Goal: Task Accomplishment & Management: Manage account settings

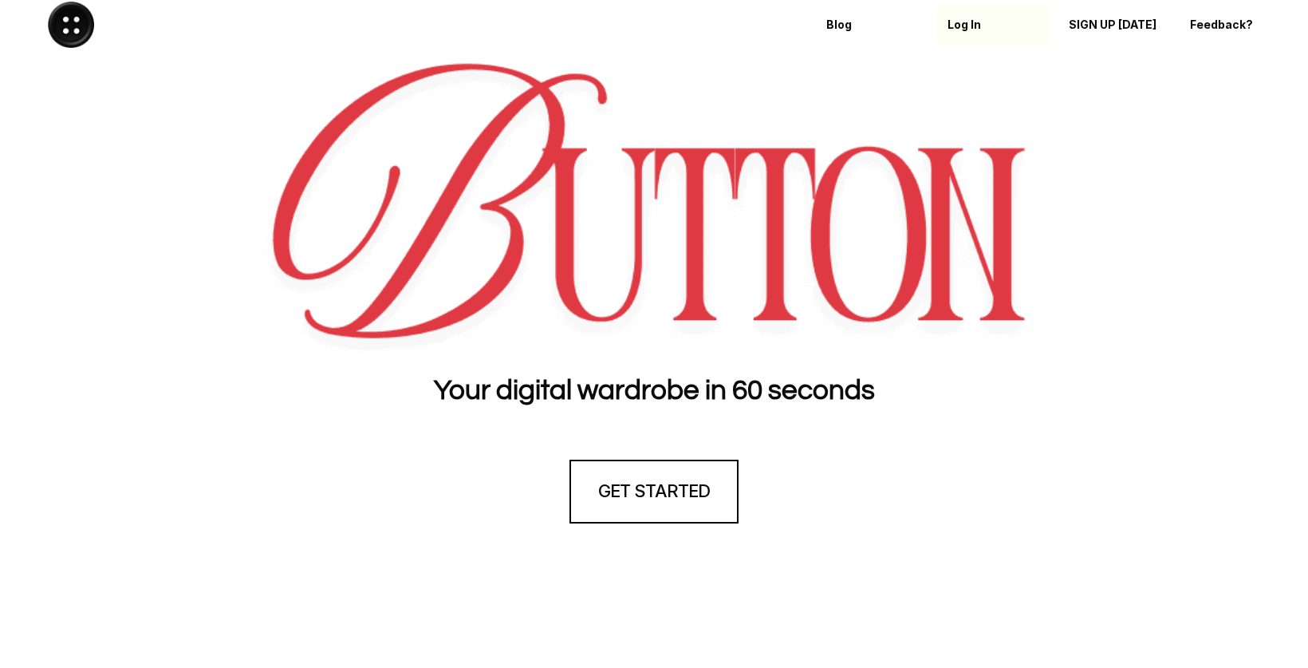
click at [954, 26] on p "Log In" at bounding box center [993, 25] width 91 height 14
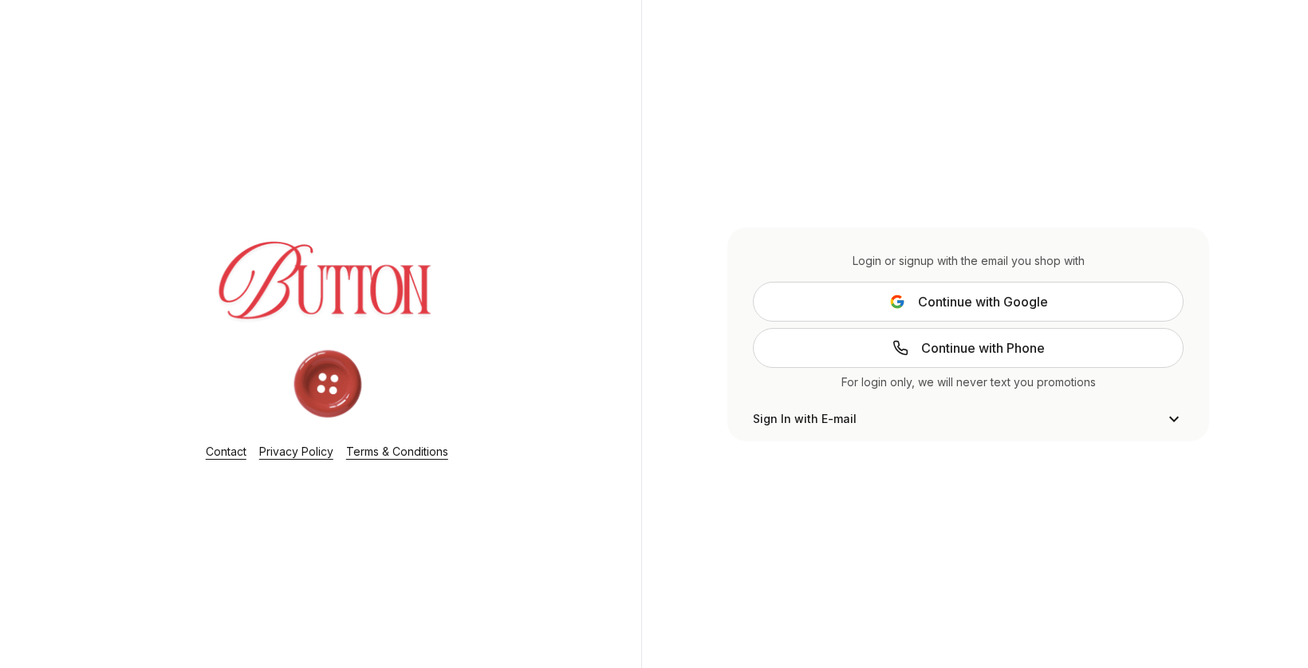
click at [921, 304] on span "Continue with Google" at bounding box center [983, 301] width 130 height 19
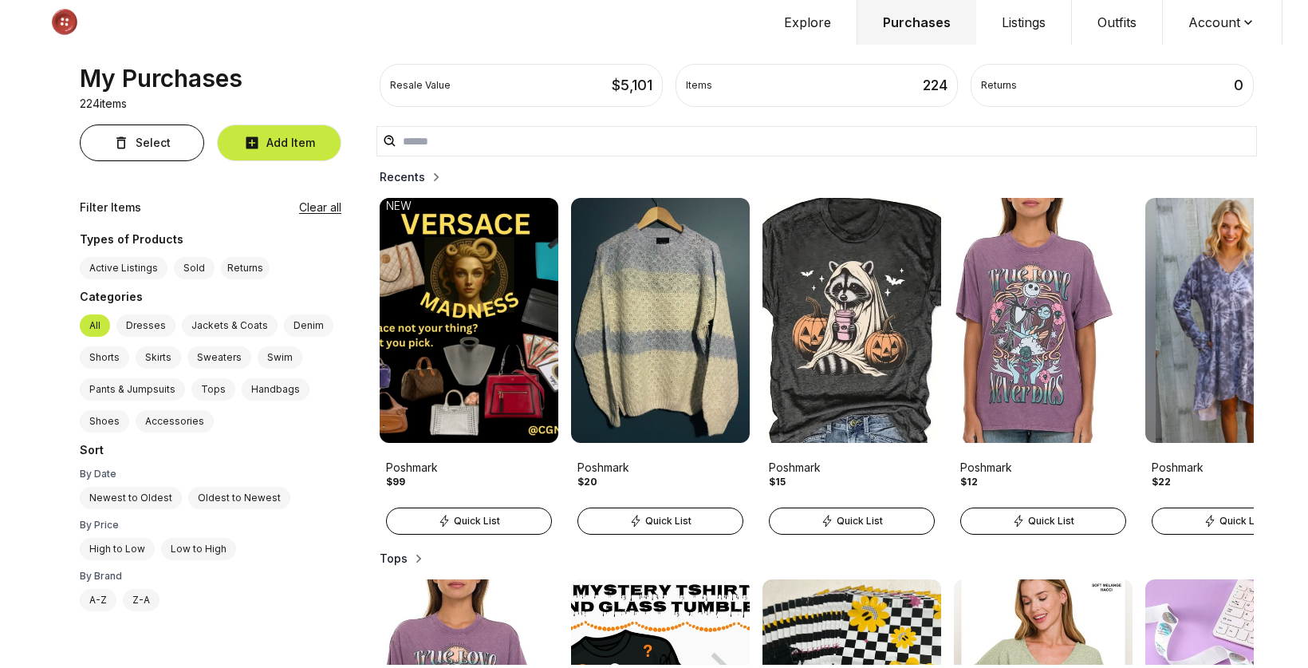
click at [1203, 25] on button "Account" at bounding box center [1223, 22] width 120 height 45
click at [1181, 50] on span "Profile" at bounding box center [1212, 52] width 140 height 29
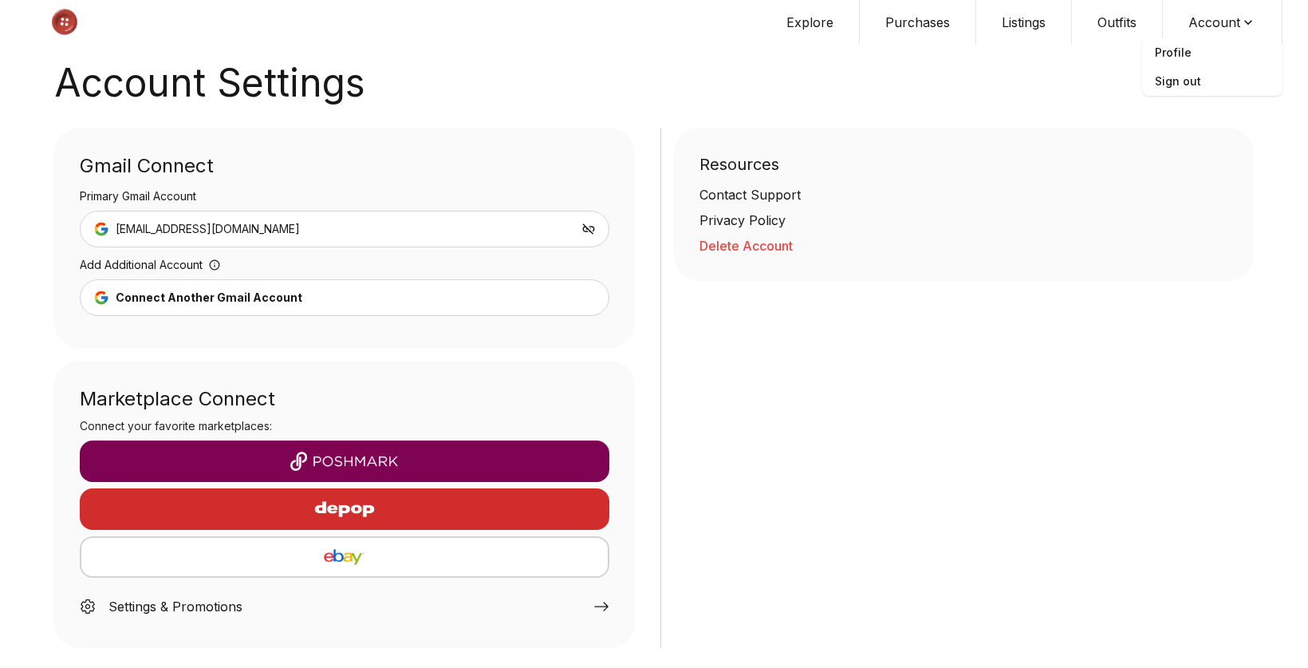
click at [340, 453] on img "button" at bounding box center [345, 460] width 504 height 19
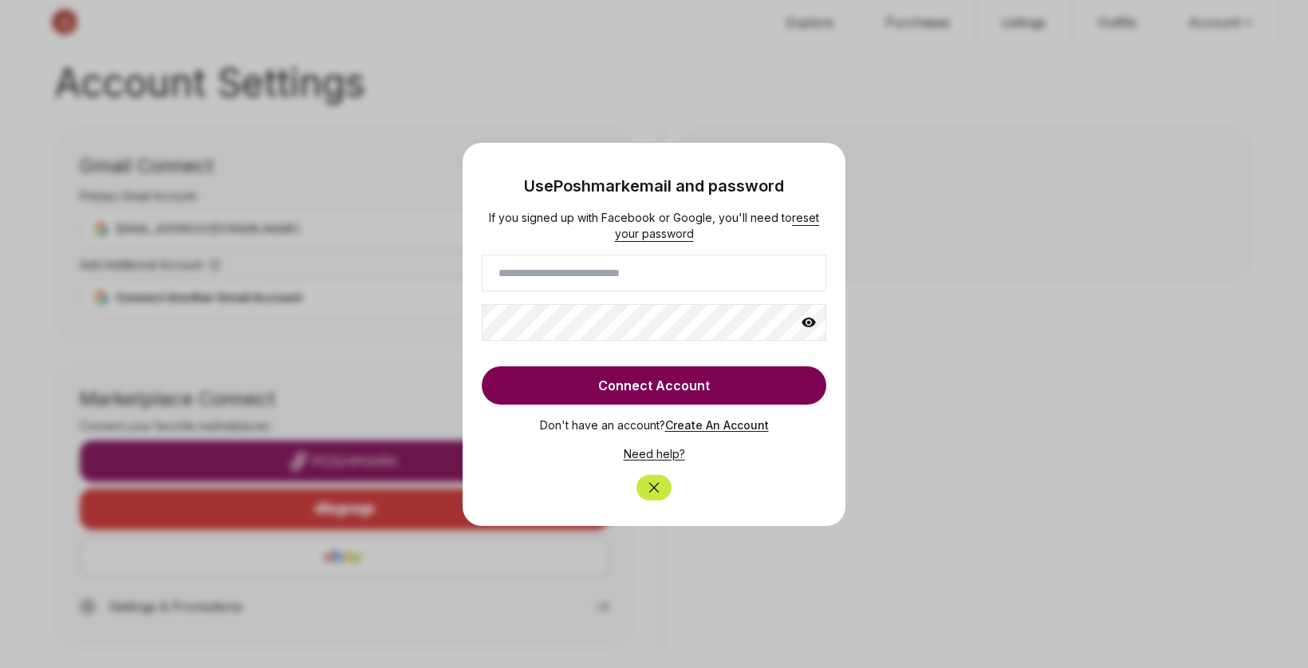
click at [599, 277] on input at bounding box center [654, 272] width 345 height 37
type input "*"
type input "**********"
click at [678, 378] on button "Connect Account" at bounding box center [654, 385] width 345 height 38
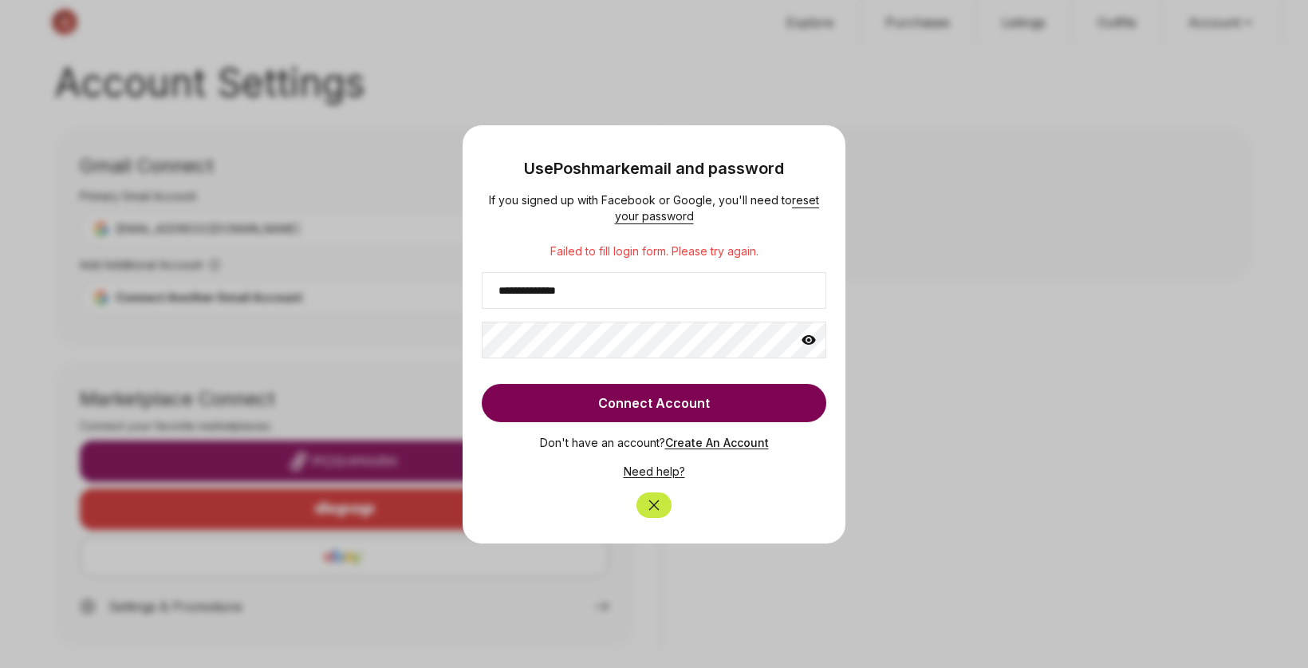
click at [806, 341] on icon at bounding box center [809, 340] width 14 height 10
click at [578, 402] on button "Connect Account" at bounding box center [654, 403] width 345 height 38
